Goal: Task Accomplishment & Management: Use online tool/utility

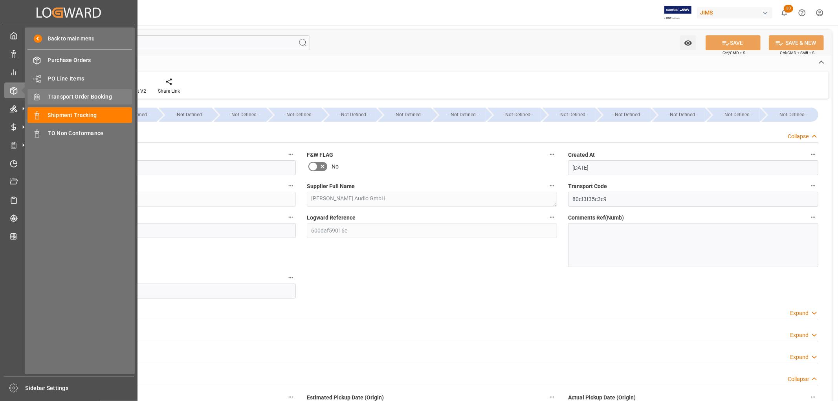
click at [89, 97] on span "Transport Order Booking" at bounding box center [90, 97] width 84 height 8
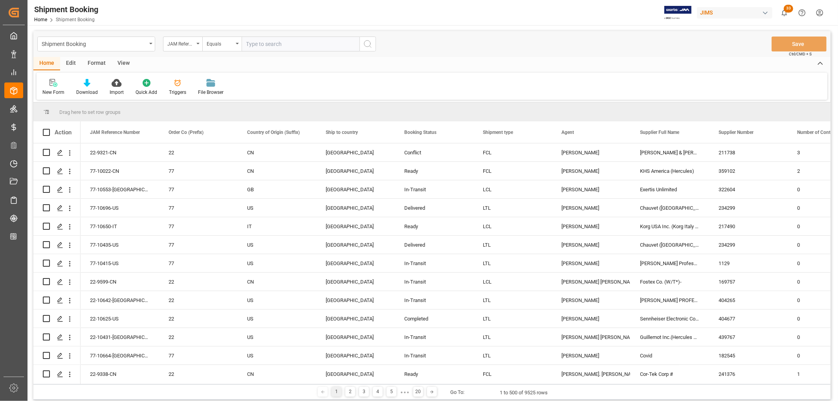
click at [71, 62] on div "Edit" at bounding box center [71, 63] width 22 height 13
click at [168, 87] on div "Schema Edit" at bounding box center [174, 87] width 38 height 17
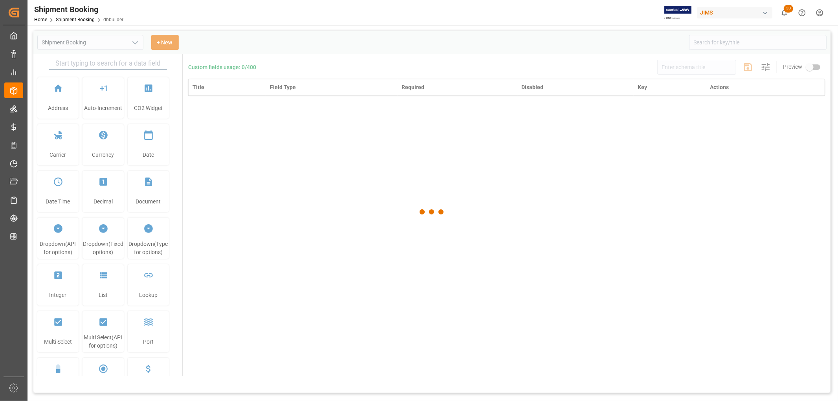
type input "Shipment Booking"
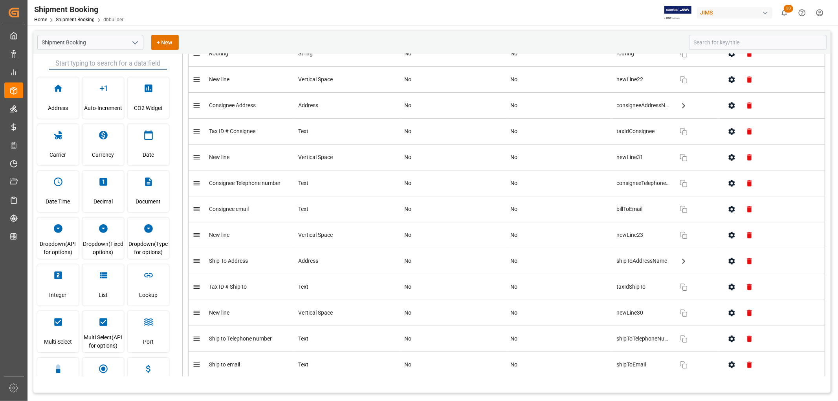
click at [135, 44] on polyline "open menu" at bounding box center [135, 43] width 5 height 2
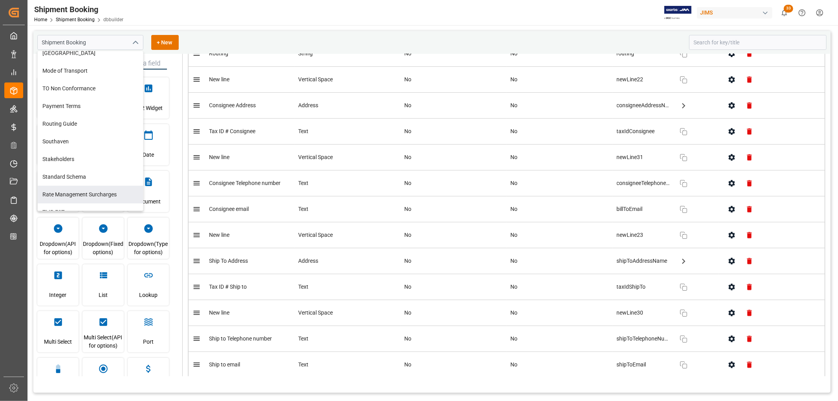
scroll to position [318, 0]
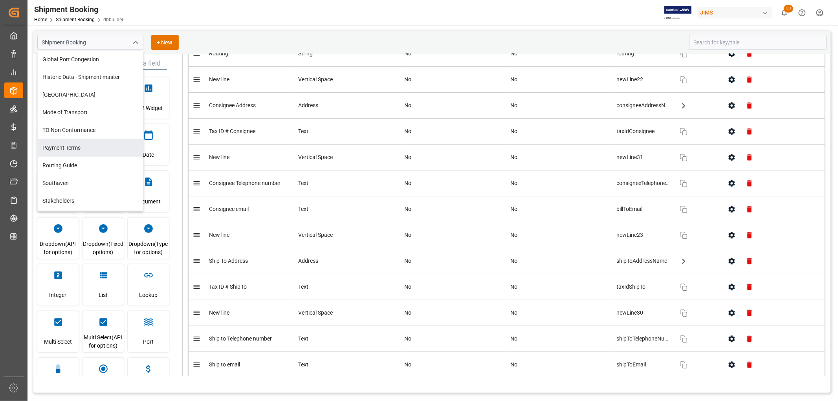
click at [284, 24] on div "Shipment Booking Home Shipment Booking dbbuilder [PERSON_NAME] 33 Notifications…" at bounding box center [430, 12] width 816 height 25
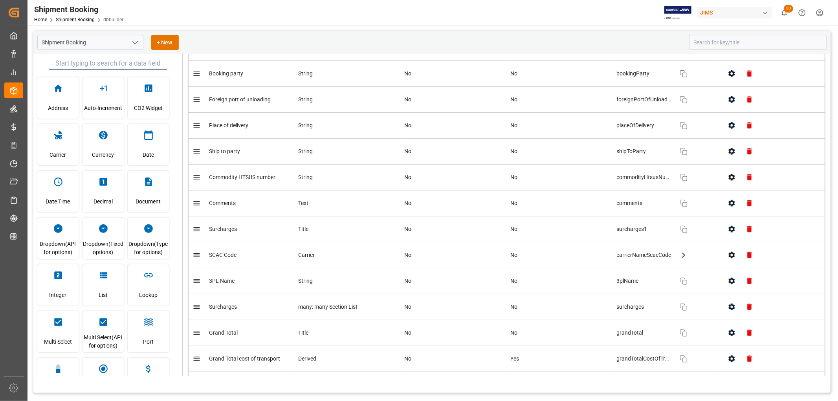
scroll to position [2996, 0]
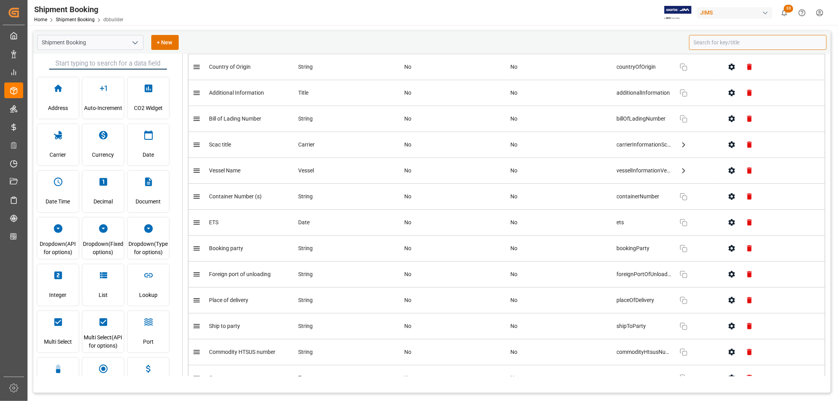
click at [707, 41] on input at bounding box center [757, 42] width 137 height 15
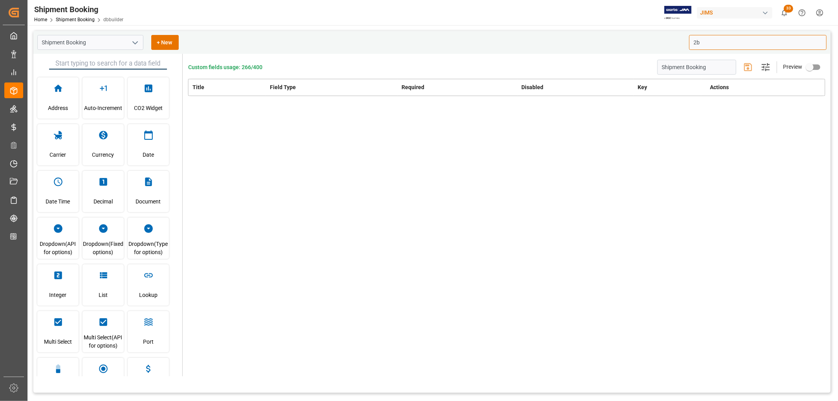
scroll to position [0, 0]
type input "2book"
drag, startPoint x: 715, startPoint y: 41, endPoint x: 690, endPoint y: 41, distance: 24.3
click at [690, 41] on input "2book" at bounding box center [757, 42] width 137 height 15
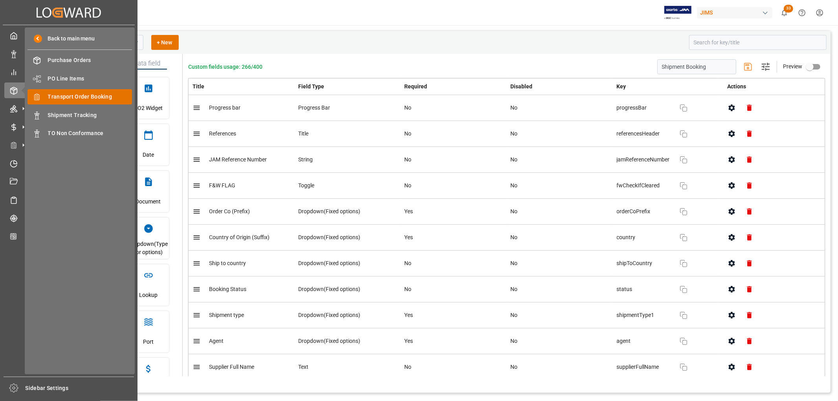
click at [77, 95] on span "Transport Order Booking" at bounding box center [90, 97] width 84 height 8
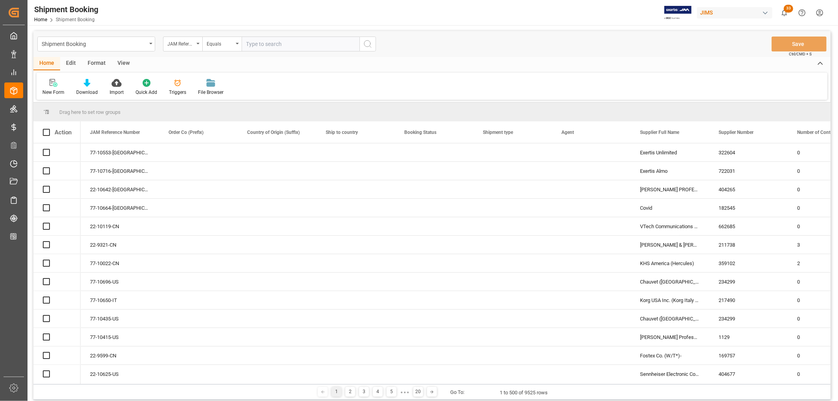
click at [72, 64] on div "Edit" at bounding box center [71, 63] width 22 height 13
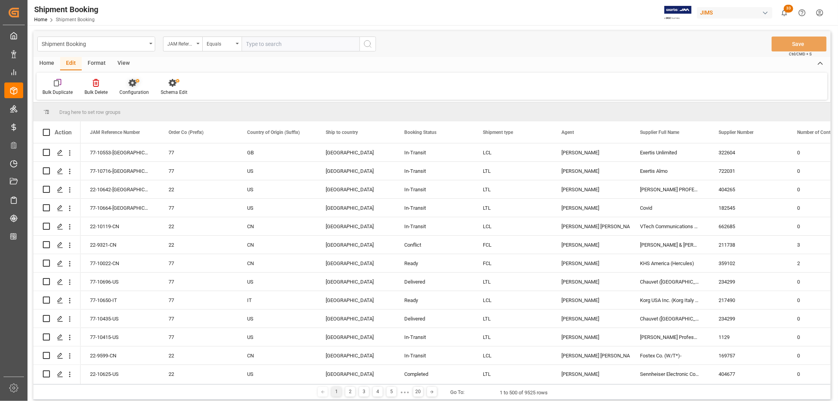
click at [138, 90] on div "Configuration" at bounding box center [133, 92] width 29 height 7
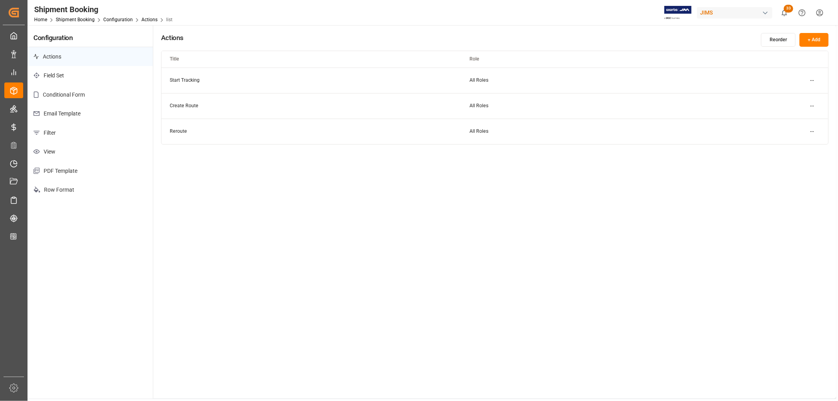
click at [65, 116] on p "Email Template" at bounding box center [89, 113] width 125 height 19
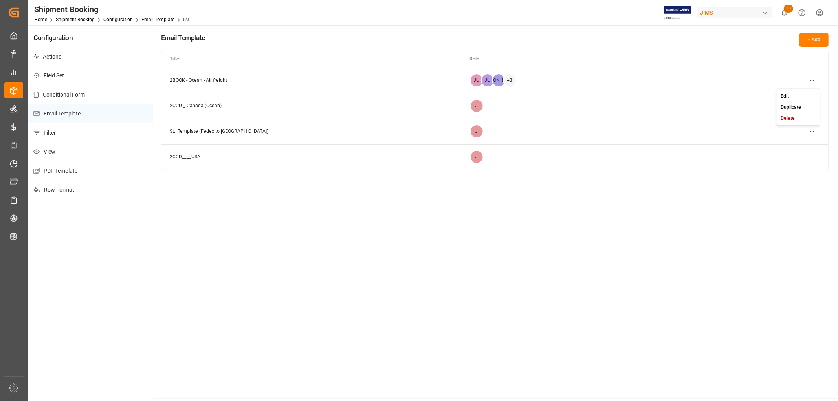
click at [813, 80] on html "Created by potrace 1.15, written by [PERSON_NAME] [DATE]-[DATE] Created by potr…" at bounding box center [419, 200] width 838 height 401
click at [785, 95] on small "Edit" at bounding box center [784, 95] width 8 height 5
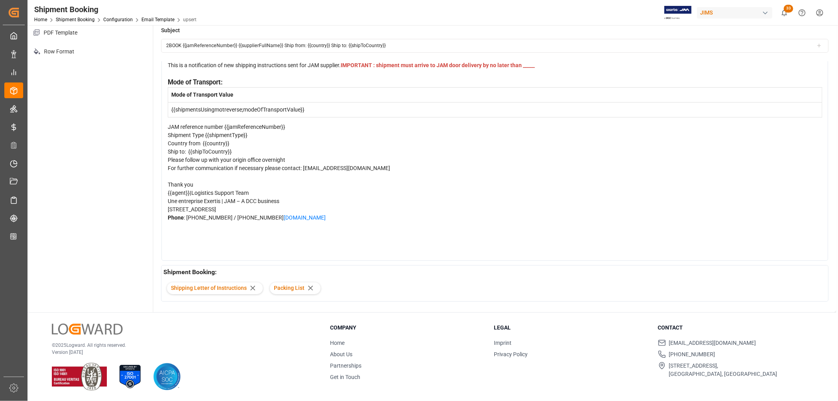
scroll to position [139, 0]
click at [332, 284] on div "Shipping Letter of Instructions Packing List" at bounding box center [494, 288] width 662 height 22
click at [324, 289] on div "Shipping Letter of Instructions Packing List" at bounding box center [494, 288] width 662 height 22
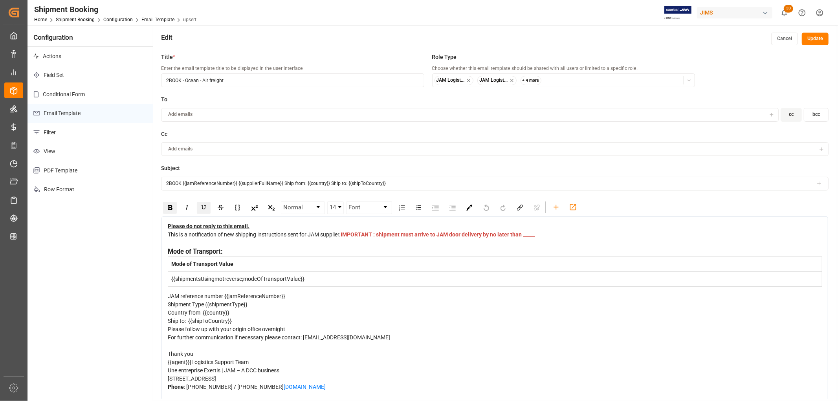
scroll to position [0, 0]
click at [518, 209] on img "rdw-link-control" at bounding box center [520, 208] width 6 height 6
click at [536, 277] on input "Link Target" at bounding box center [566, 276] width 92 height 15
click at [533, 242] on input "[PERSON_NAME]" at bounding box center [566, 242] width 92 height 15
click at [584, 313] on button "Cancel" at bounding box center [585, 312] width 30 height 13
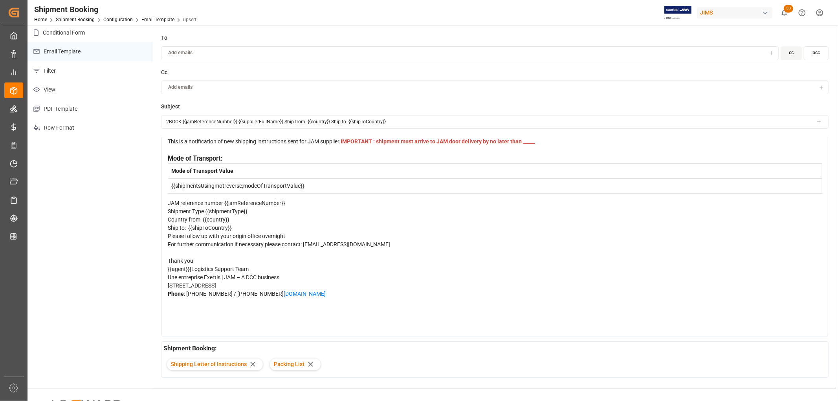
scroll to position [139, 0]
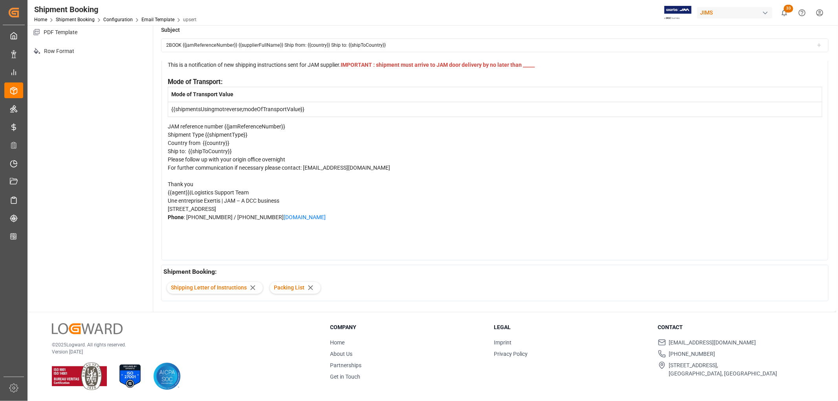
click at [335, 248] on div "Phone : [PHONE_NUMBER] / [PHONE_NUMBER] [DOMAIN_NAME]" at bounding box center [495, 233] width 654 height 41
click at [203, 240] on div "Phone : [PHONE_NUMBER] / [PHONE_NUMBER] [DOMAIN_NAME]" at bounding box center [495, 233] width 654 height 41
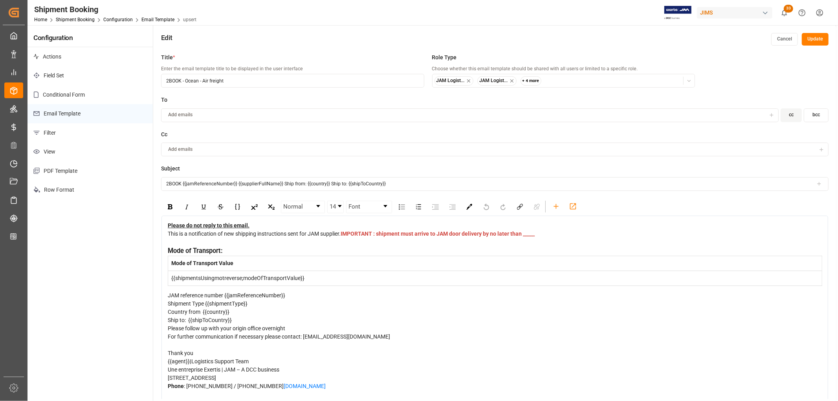
scroll to position [0, 0]
click at [556, 208] on icon "rdw-toolbar" at bounding box center [555, 207] width 5 height 5
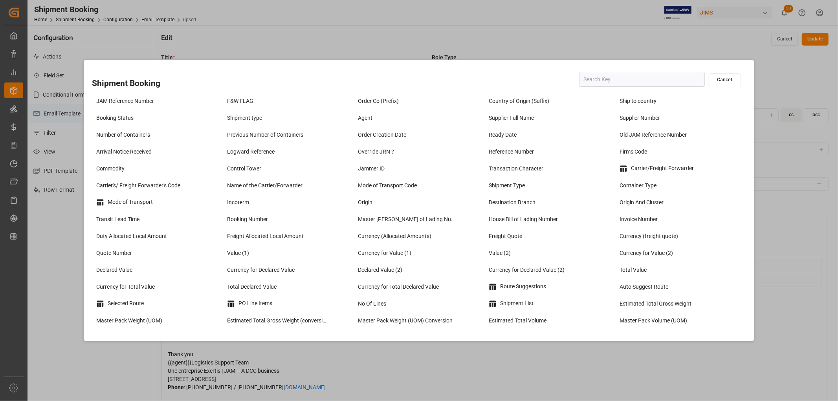
click at [603, 81] on input "text" at bounding box center [642, 79] width 126 height 15
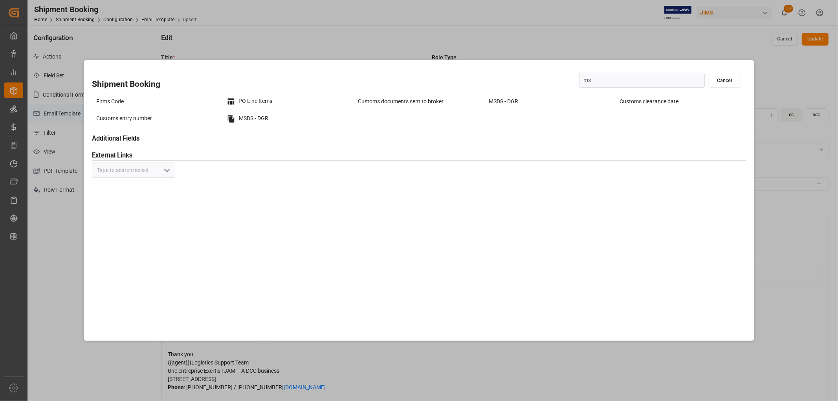
type input "msd"
click at [249, 101] on div "MSDS - DGR" at bounding box center [288, 101] width 127 height 13
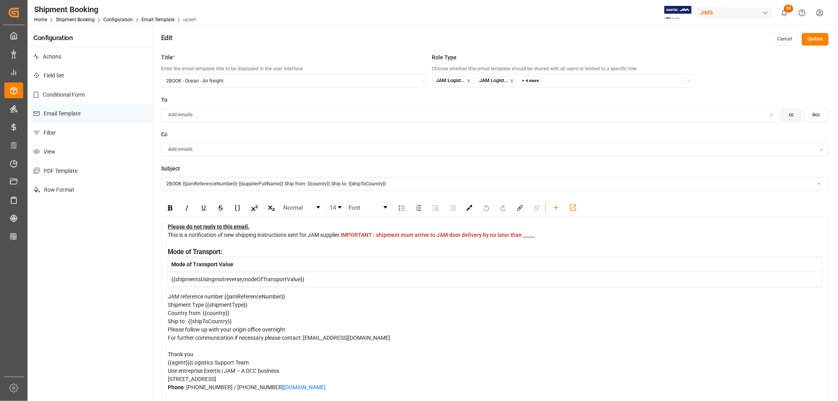
click at [783, 38] on button "Cancel" at bounding box center [784, 39] width 27 height 13
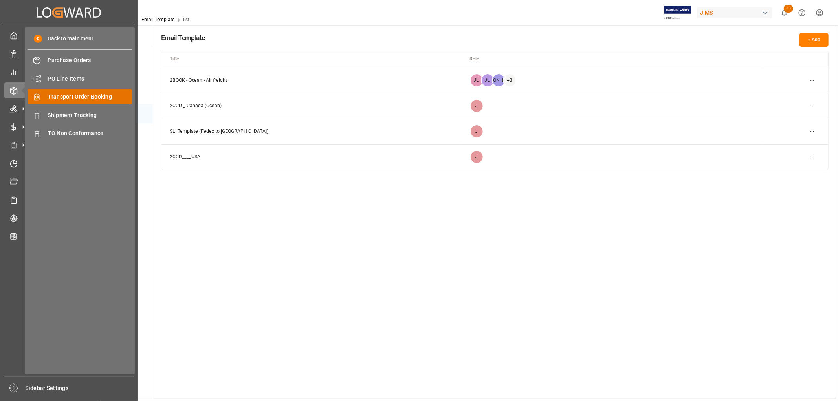
click at [79, 97] on span "Transport Order Booking" at bounding box center [90, 97] width 84 height 8
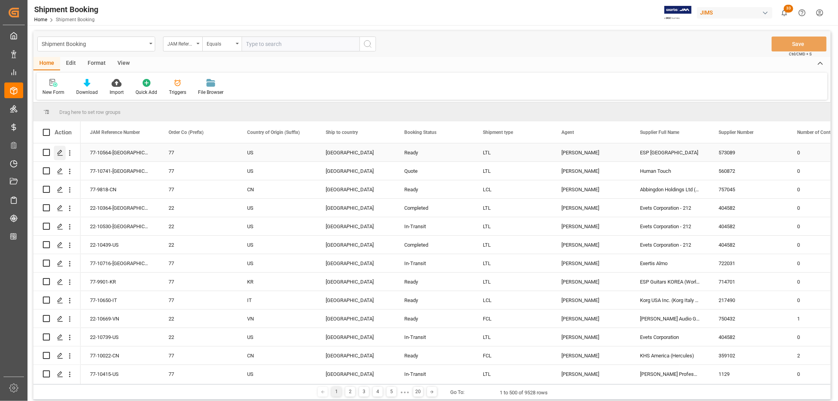
click at [56, 152] on div "Press SPACE to select this row." at bounding box center [60, 153] width 12 height 15
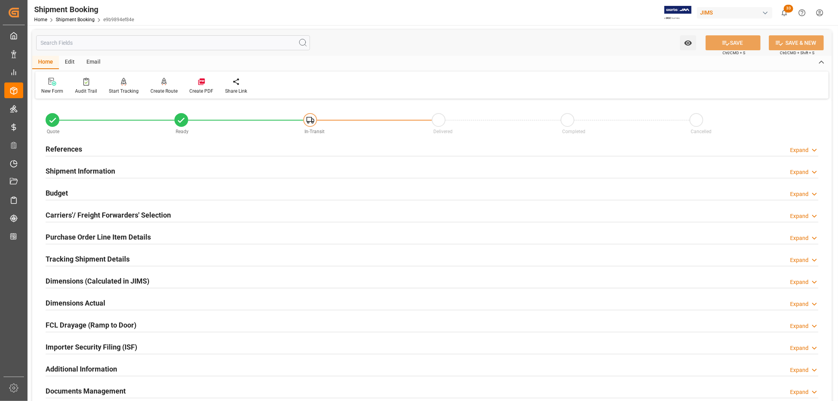
click at [91, 58] on div "Email" at bounding box center [94, 62] width 26 height 13
click at [52, 86] on div "Send Email" at bounding box center [53, 85] width 36 height 17
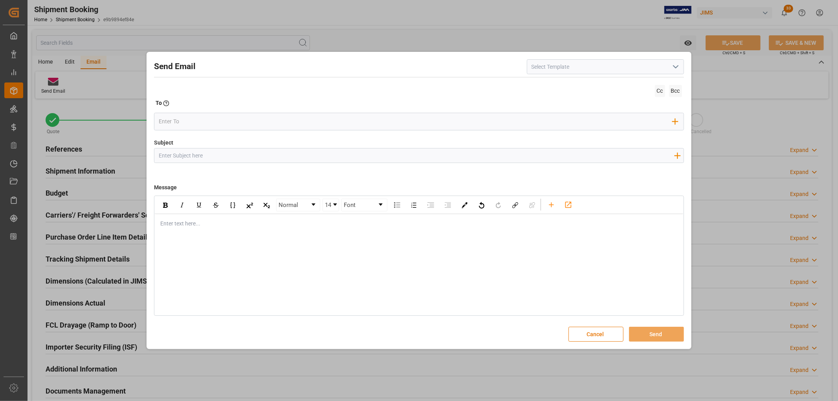
click at [560, 68] on input at bounding box center [605, 66] width 157 height 15
click at [673, 66] on polyline "open menu" at bounding box center [675, 67] width 5 height 2
click at [578, 84] on div "2BOOK - Ocean - Air freight" at bounding box center [605, 84] width 156 height 18
type input "2BOOK - Ocean - Air freight"
type input "2BOOK {{jamReferenceNumber}} {{supplierFullName}} Ship from: {{country}} Ship t…"
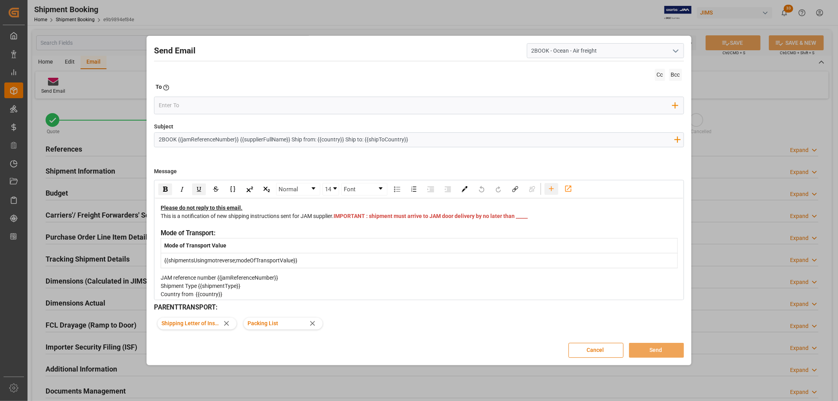
click at [554, 188] on icon "rdw-toolbar" at bounding box center [551, 189] width 8 height 8
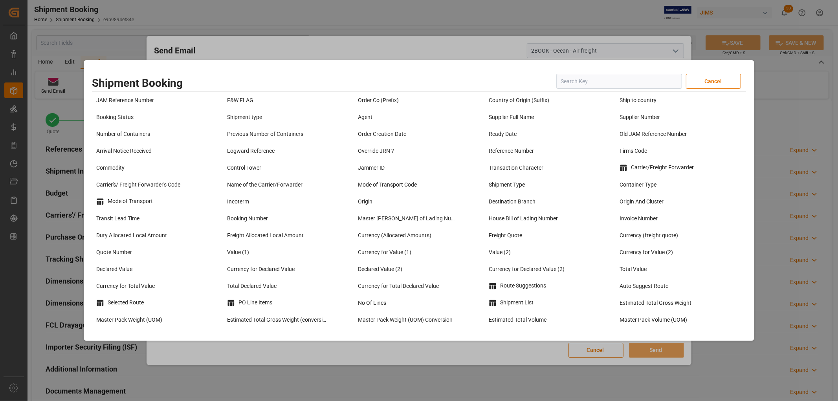
click at [578, 79] on input "text" at bounding box center [619, 81] width 126 height 15
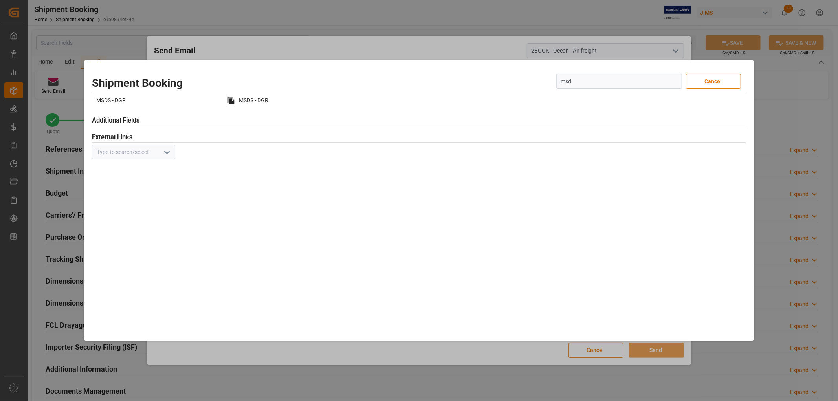
type input "msds"
click at [261, 101] on div "MSDS - DGR" at bounding box center [288, 100] width 127 height 13
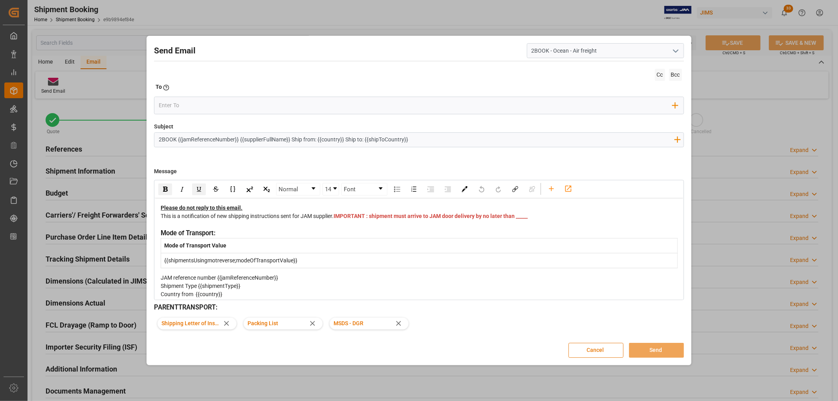
click at [586, 352] on button "Cancel" at bounding box center [595, 350] width 55 height 15
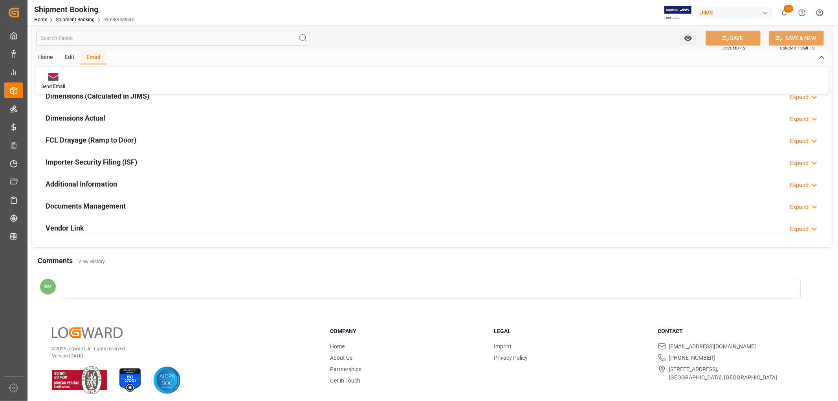
scroll to position [189, 0]
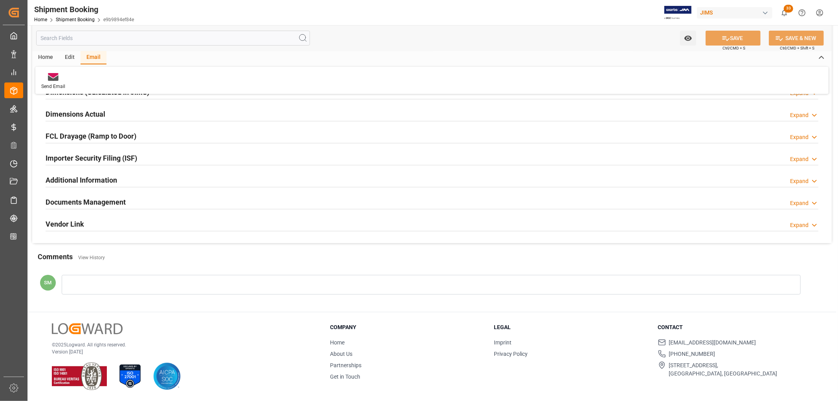
click at [97, 202] on h2 "Documents Management" at bounding box center [86, 202] width 80 height 11
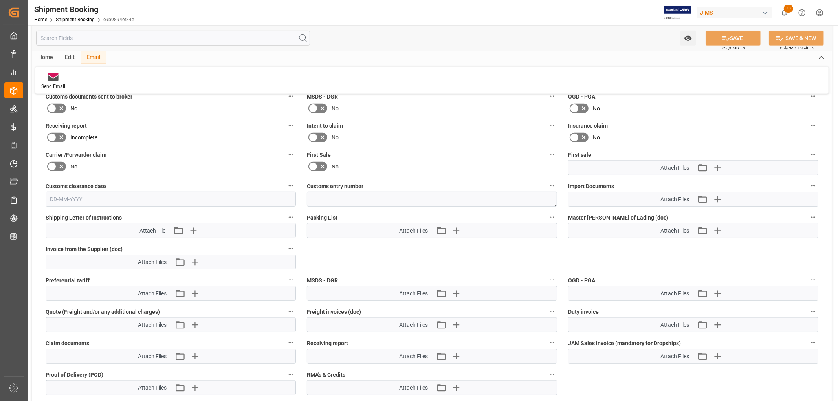
scroll to position [364, 0]
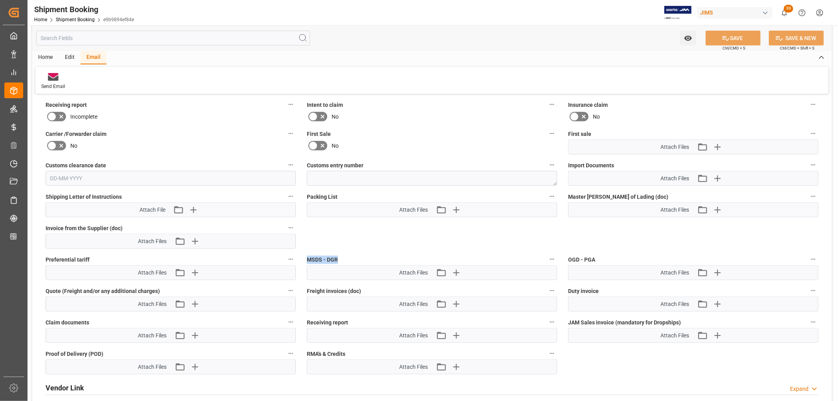
drag, startPoint x: 302, startPoint y: 258, endPoint x: 342, endPoint y: 257, distance: 40.1
click at [342, 257] on div "MSDS - DGR Attach Files Attach existing file Upload new file" at bounding box center [431, 266] width 261 height 31
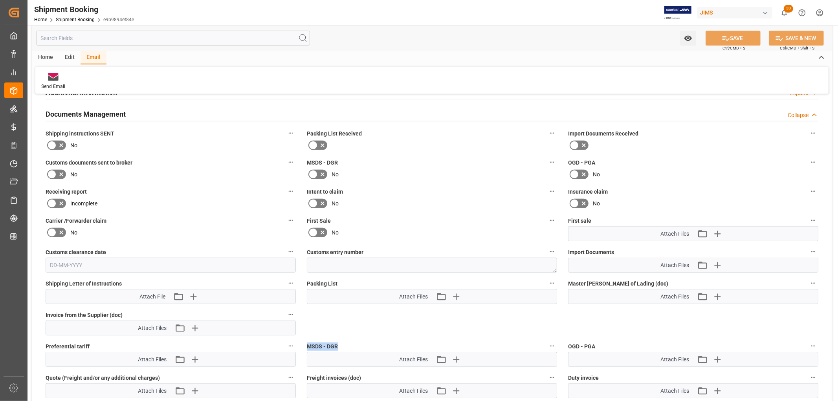
scroll to position [276, 0]
